Goal: Task Accomplishment & Management: Manage account settings

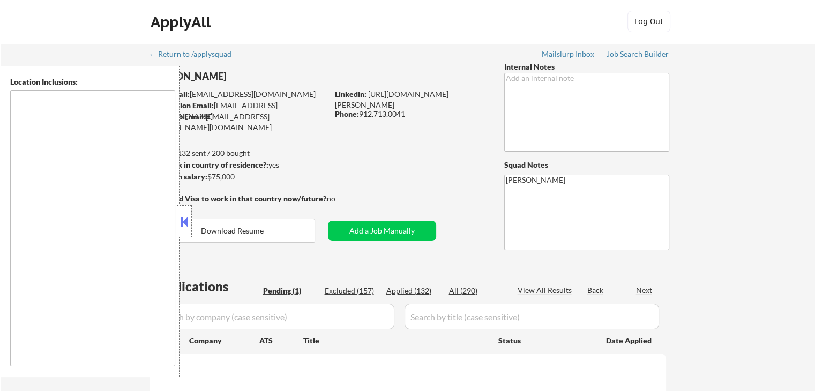
select select ""pending""
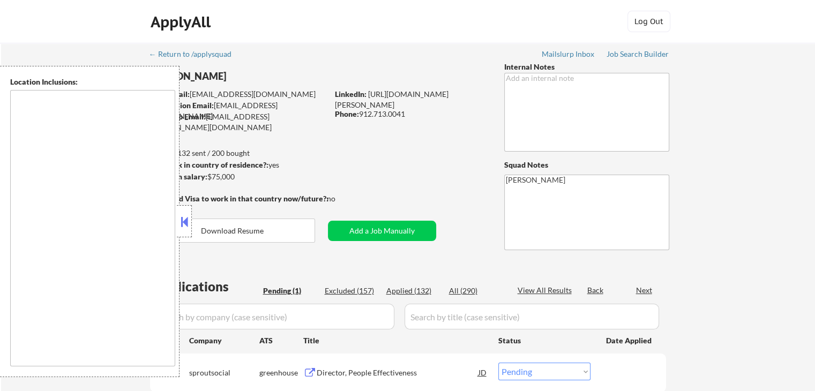
type textarea "[GEOGRAPHIC_DATA], [GEOGRAPHIC_DATA] [GEOGRAPHIC_DATA], [GEOGRAPHIC_DATA] [GEOG…"
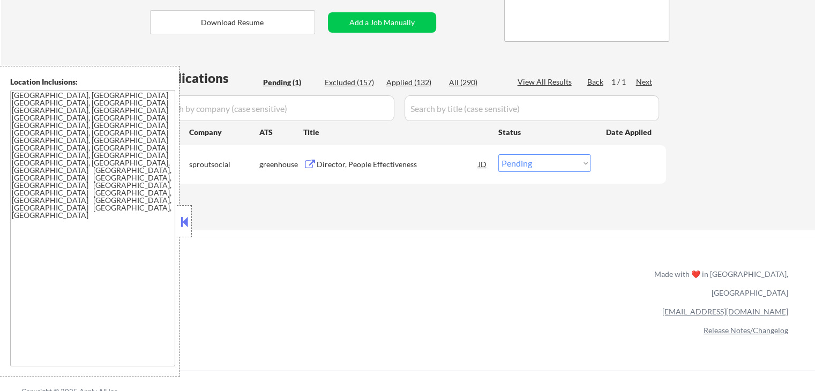
scroll to position [214, 0]
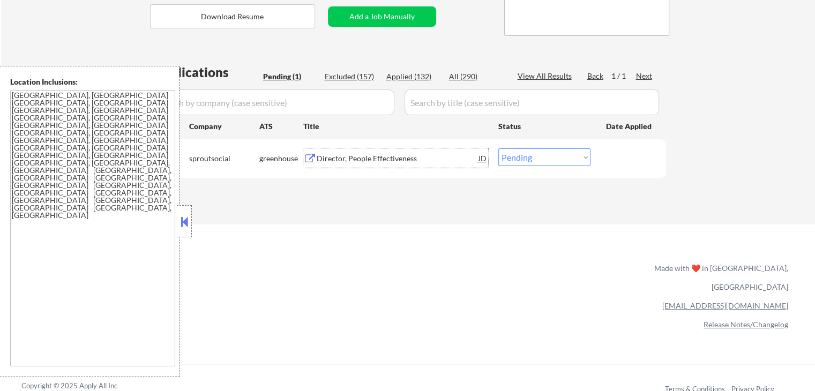
click at [331, 160] on div "Director, People Effectiveness" at bounding box center [398, 158] width 162 height 11
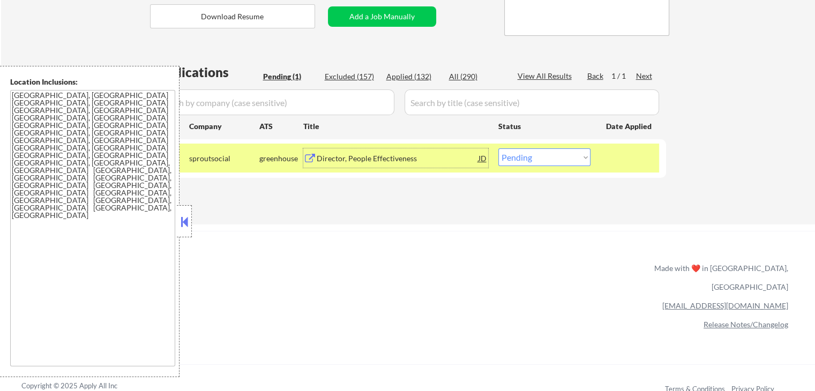
click at [544, 155] on select "Choose an option... Pending Applied Excluded (Questions) Excluded (Expired) Exc…" at bounding box center [544, 157] width 92 height 18
select select ""excluded__expired_""
click at [498, 148] on select "Choose an option... Pending Applied Excluded (Questions) Excluded (Expired) Exc…" at bounding box center [544, 157] width 92 height 18
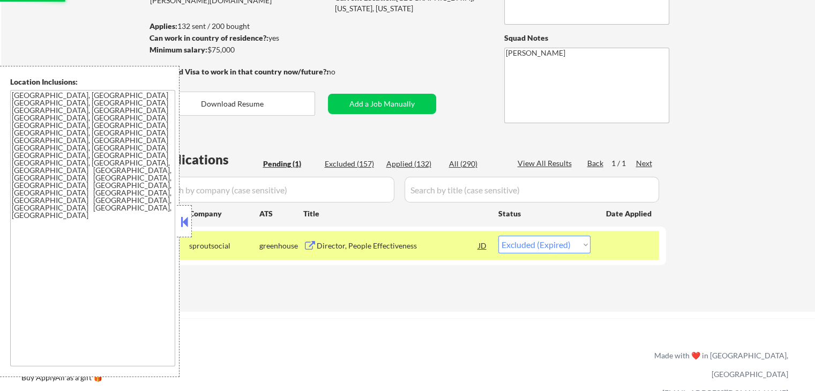
scroll to position [0, 0]
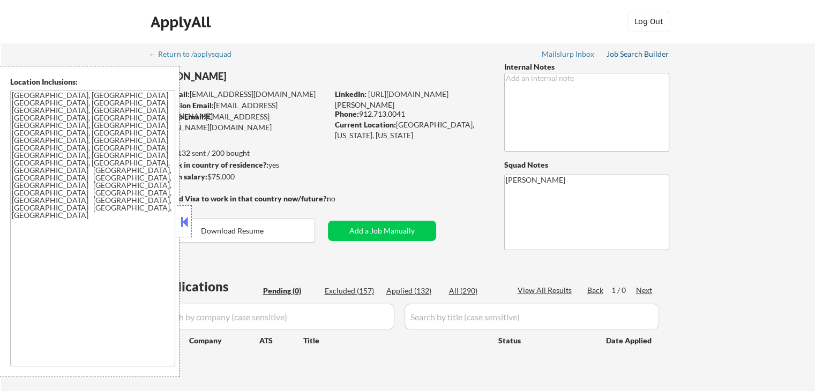
click at [647, 56] on div "Job Search Builder" at bounding box center [637, 53] width 63 height 7
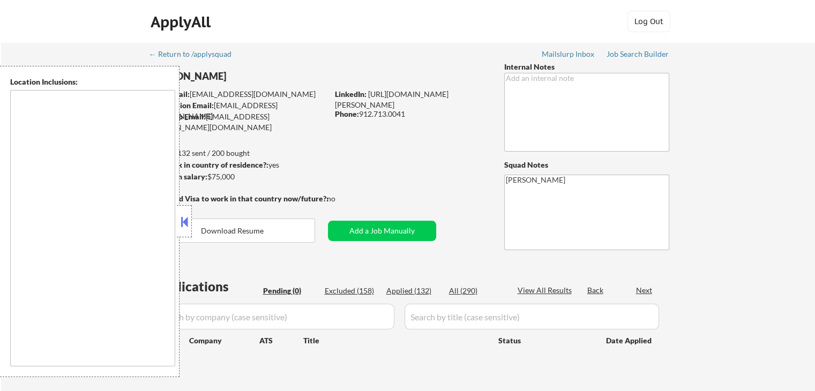
type textarea "[GEOGRAPHIC_DATA], [GEOGRAPHIC_DATA] [GEOGRAPHIC_DATA], [GEOGRAPHIC_DATA] [GEOG…"
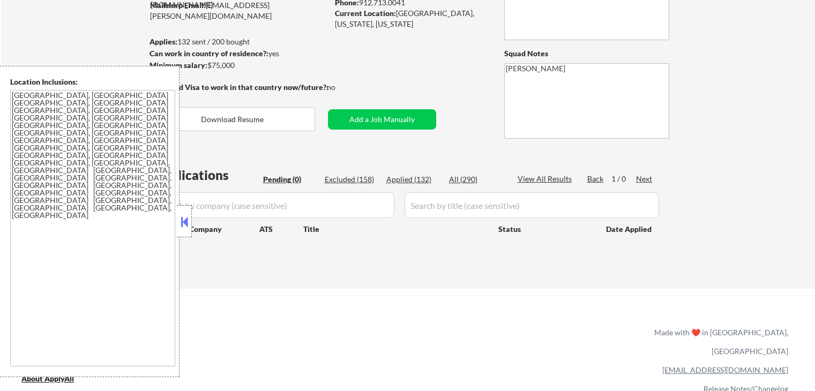
scroll to position [54, 0]
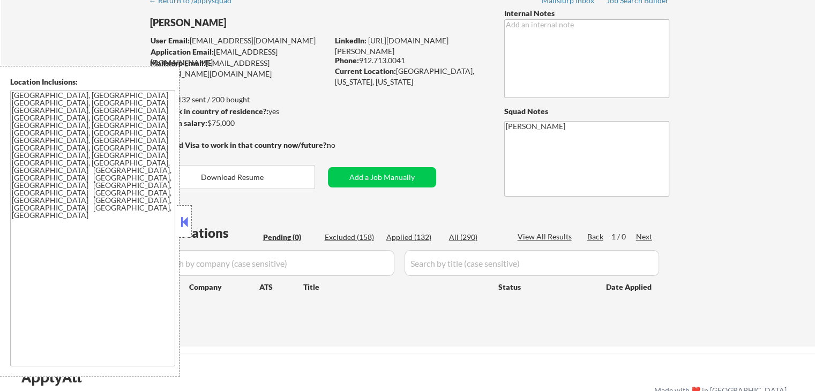
click at [186, 226] on button at bounding box center [184, 222] width 12 height 16
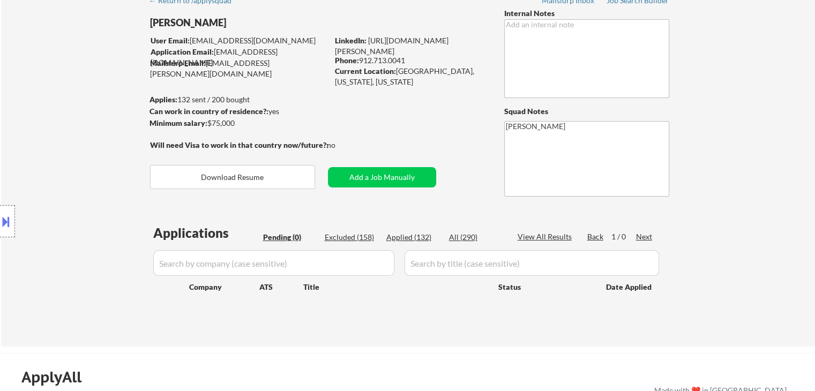
scroll to position [0, 0]
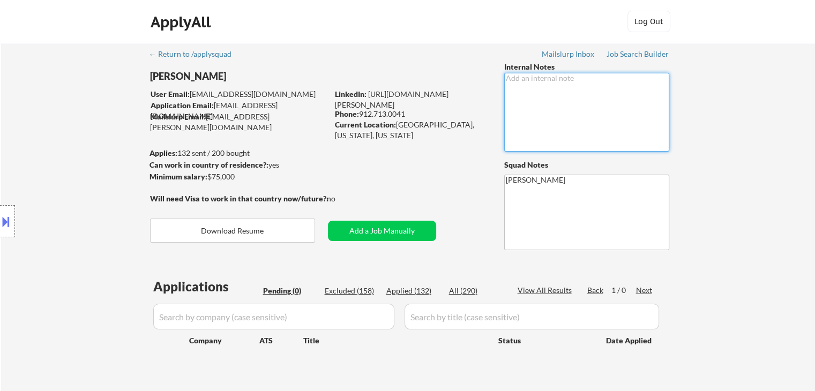
click at [566, 102] on textarea at bounding box center [586, 112] width 165 height 79
drag, startPoint x: 407, startPoint y: 111, endPoint x: 362, endPoint y: 115, distance: 45.7
click at [362, 115] on div "Phone: 912.713.0041" at bounding box center [411, 114] width 152 height 11
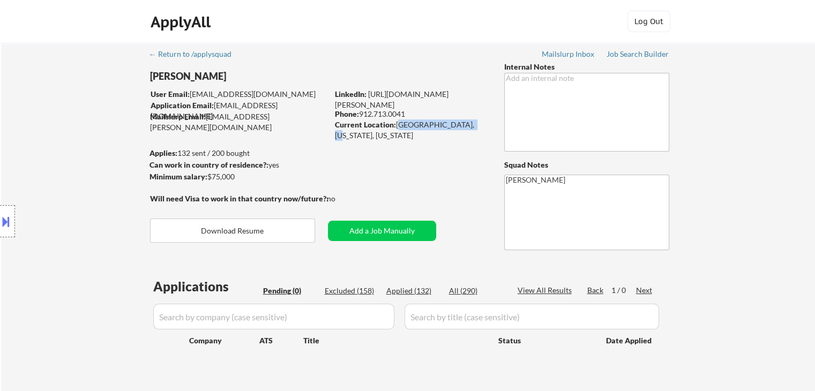
drag, startPoint x: 476, startPoint y: 123, endPoint x: 397, endPoint y: 129, distance: 78.4
click at [397, 129] on div "Current Location: Austin, Texas, Texas" at bounding box center [411, 129] width 152 height 21
click at [377, 107] on div "LinkedIn: http://linkedin.com/in/eileen-faull-bba330b0 Phone: 912.713.0041 Curr…" at bounding box center [411, 110] width 153 height 42
click at [375, 104] on div "LinkedIn: http://linkedin.com/in/eileen-faull-bba330b0" at bounding box center [411, 99] width 153 height 21
drag, startPoint x: 372, startPoint y: 104, endPoint x: 369, endPoint y: 90, distance: 14.7
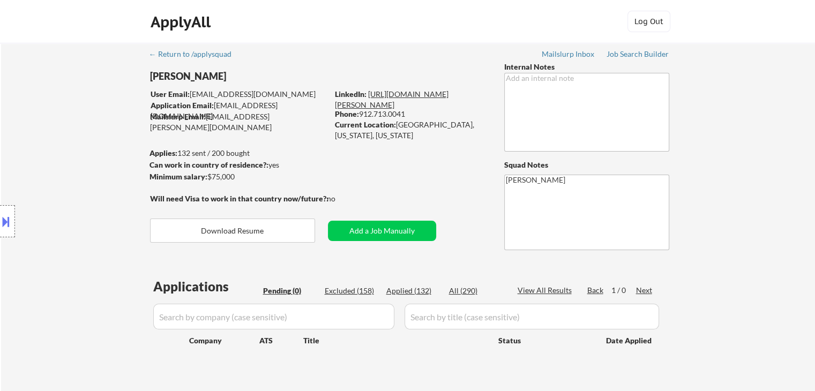
click at [369, 90] on div "LinkedIn: http://linkedin.com/in/eileen-faull-bba330b0" at bounding box center [411, 99] width 153 height 21
